Goal: Find specific page/section: Find specific page/section

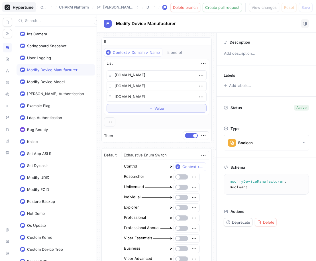
type textarea "x"
click at [10, 5] on rect at bounding box center [8, 8] width 6 height 6
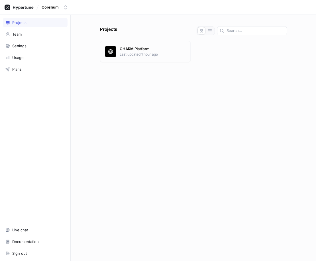
click at [152, 47] on p "CHARM Platform" at bounding box center [153, 49] width 66 height 6
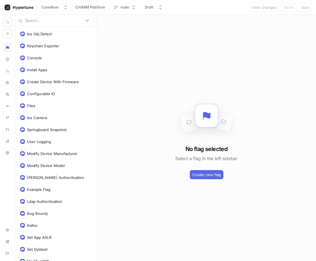
drag, startPoint x: 53, startPoint y: 22, endPoint x: 57, endPoint y: 22, distance: 4.3
click at [53, 22] on input "text" at bounding box center [54, 21] width 58 height 6
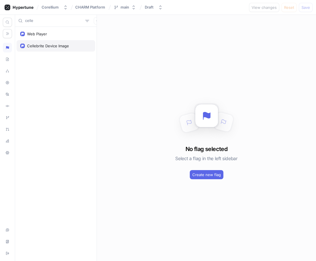
type input "celle"
click at [57, 43] on div "Cellebrite Device Image" at bounding box center [56, 45] width 79 height 11
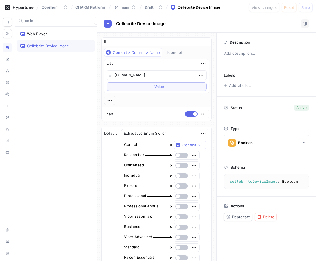
type textarea "x"
